Goal: Information Seeking & Learning: Find specific fact

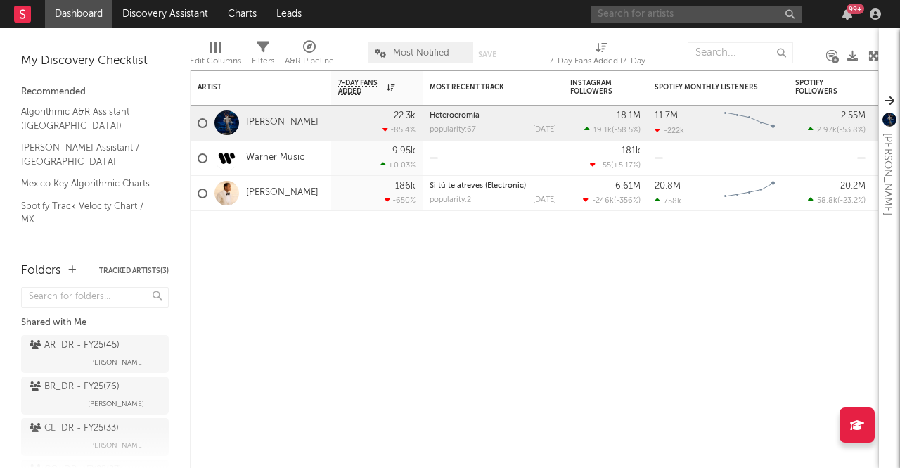
click at [703, 18] on input "text" at bounding box center [696, 15] width 211 height 18
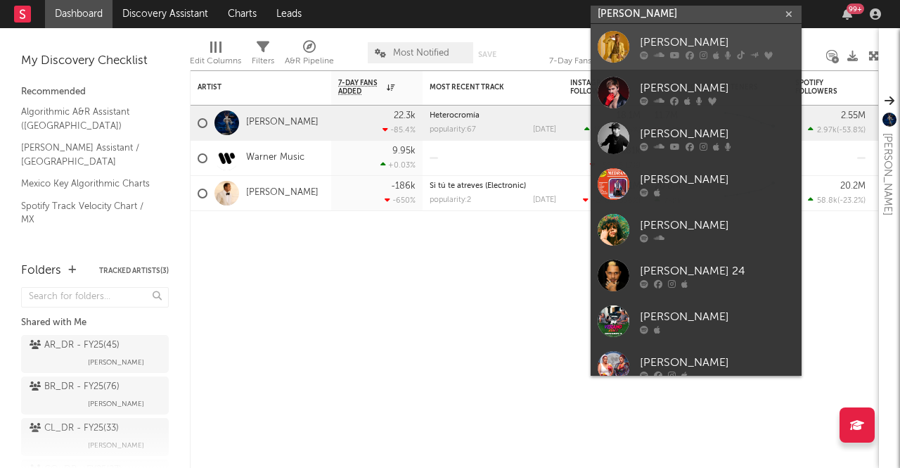
type input "[PERSON_NAME]"
click at [601, 47] on div at bounding box center [614, 47] width 32 height 32
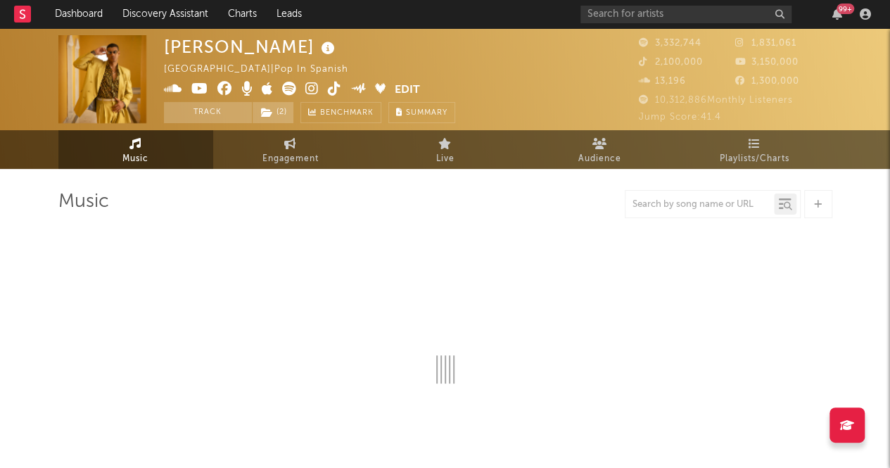
select select "6m"
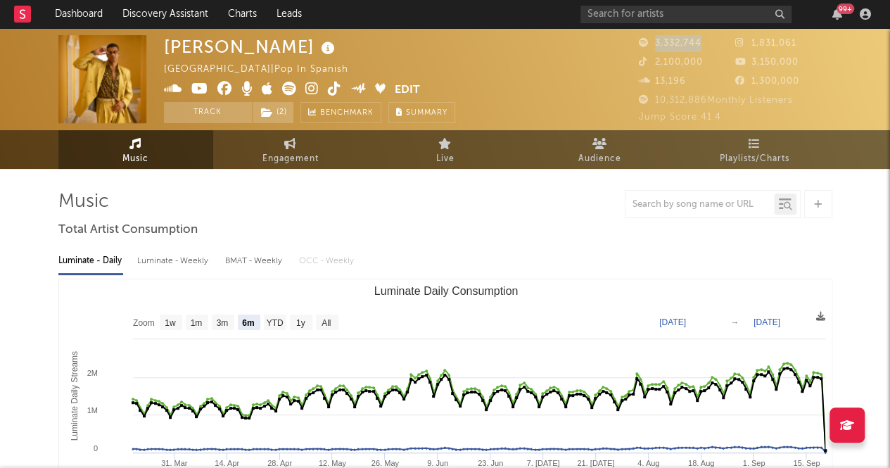
drag, startPoint x: 705, startPoint y: 41, endPoint x: 637, endPoint y: 37, distance: 67.6
click at [637, 37] on div "[PERSON_NAME] Colombia | Pop in Spanish Edit Track ( 2 ) Benchmark Summary 3,33…" at bounding box center [445, 79] width 890 height 102
drag, startPoint x: 705, startPoint y: 99, endPoint x: 647, endPoint y: 96, distance: 57.7
click at [647, 96] on span "10,312,886 Monthly Listeners" at bounding box center [716, 100] width 154 height 9
copy span "10,312,886"
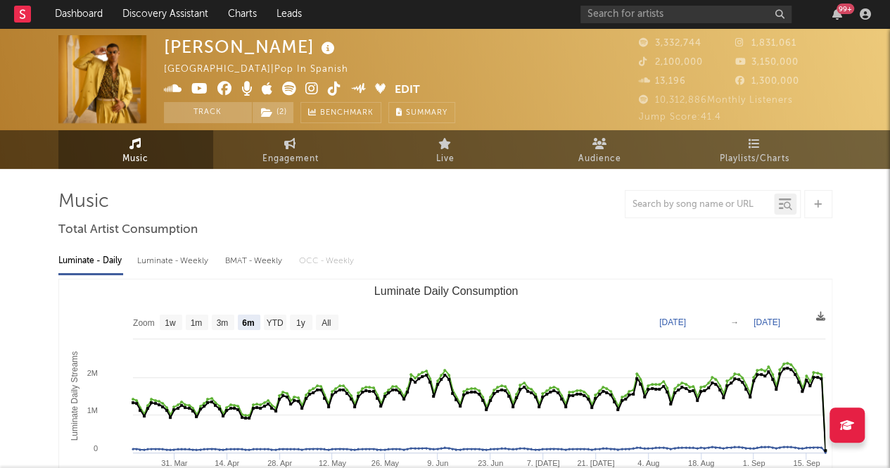
click at [795, 44] on span "1,831,061" at bounding box center [765, 43] width 61 height 9
drag, startPoint x: 800, startPoint y: 45, endPoint x: 744, endPoint y: 50, distance: 55.8
click at [744, 50] on div "1,831,061" at bounding box center [783, 43] width 97 height 17
copy span "1,831,061"
drag, startPoint x: 703, startPoint y: 62, endPoint x: 653, endPoint y: 66, distance: 50.8
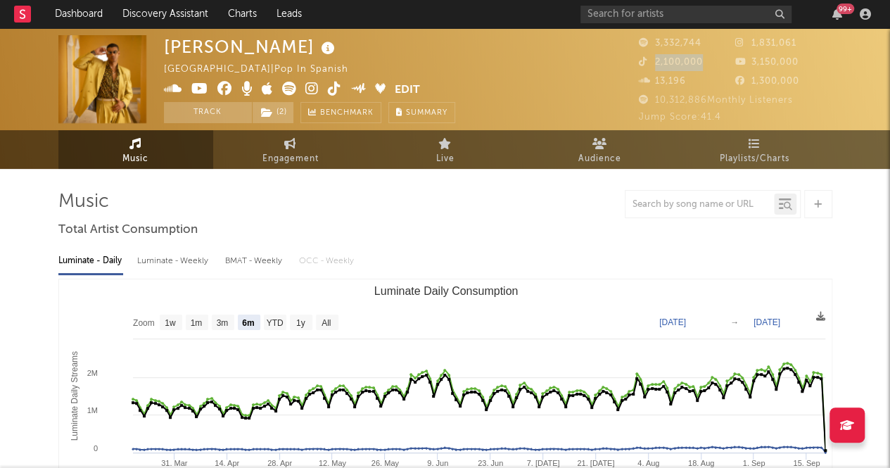
click at [653, 66] on span "2,100,000" at bounding box center [671, 62] width 64 height 9
copy span "2,100,000"
drag, startPoint x: 802, startPoint y: 65, endPoint x: 749, endPoint y: 70, distance: 53.0
click at [749, 70] on div "3,150,000" at bounding box center [783, 62] width 97 height 17
copy span "3,150,000"
